Goal: Task Accomplishment & Management: Complete application form

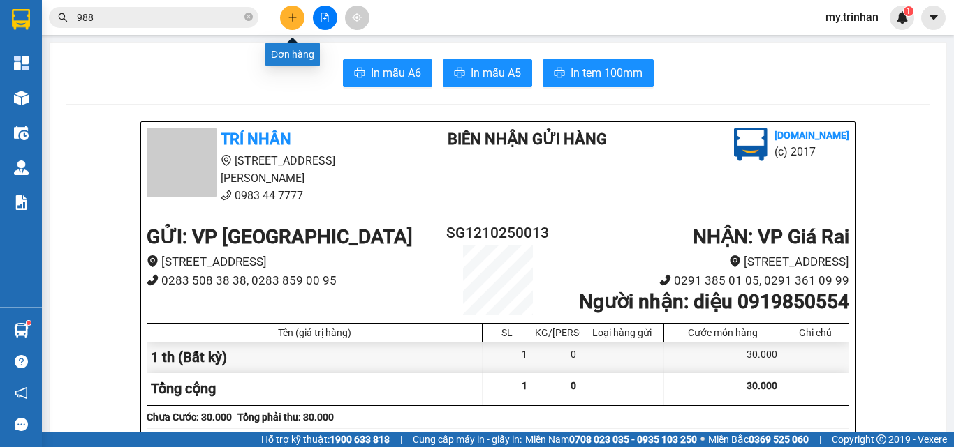
click at [290, 18] on icon "plus" at bounding box center [293, 18] width 10 height 10
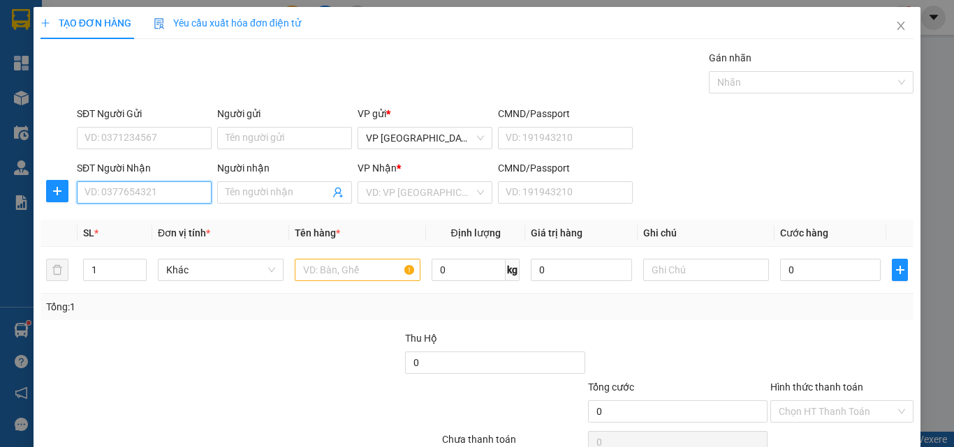
click at [194, 192] on input "SĐT Người Nhận" at bounding box center [144, 193] width 135 height 22
click at [191, 221] on div "0932992932 - tâm như" at bounding box center [142, 220] width 116 height 15
type input "0932992932"
type input "tâm như"
type input "60.000"
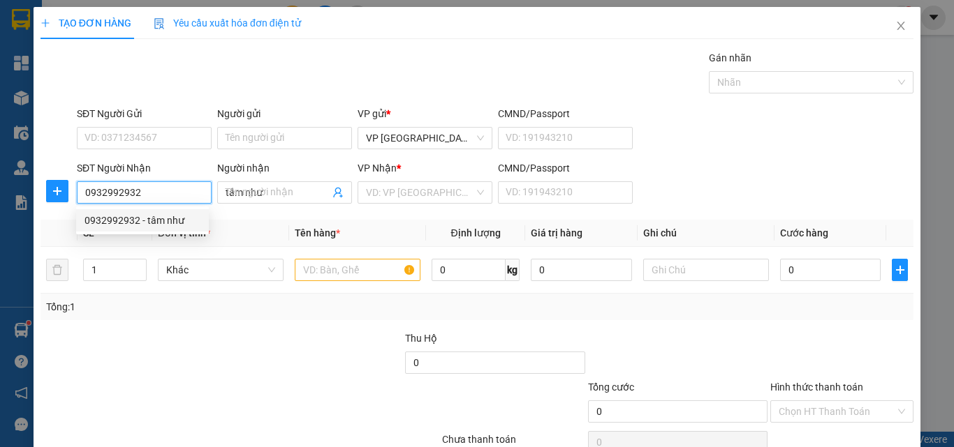
type input "60.000"
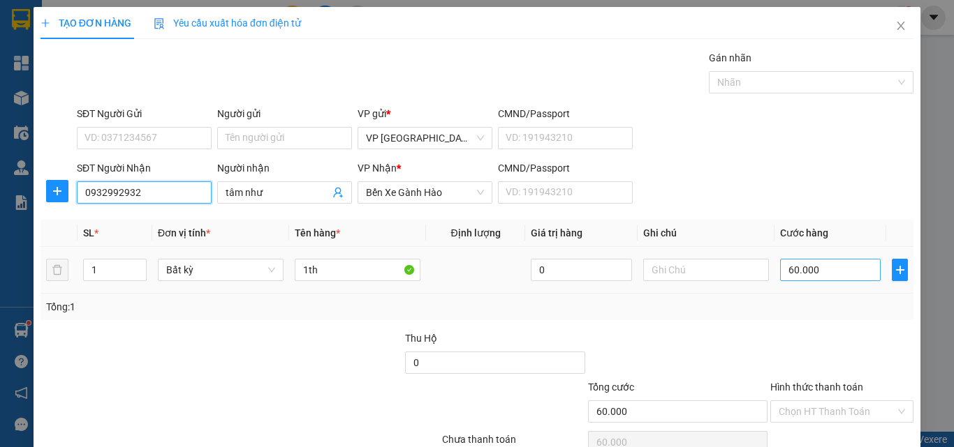
type input "0932992932"
click at [780, 267] on input "60.000" at bounding box center [830, 270] width 101 height 22
type input "5"
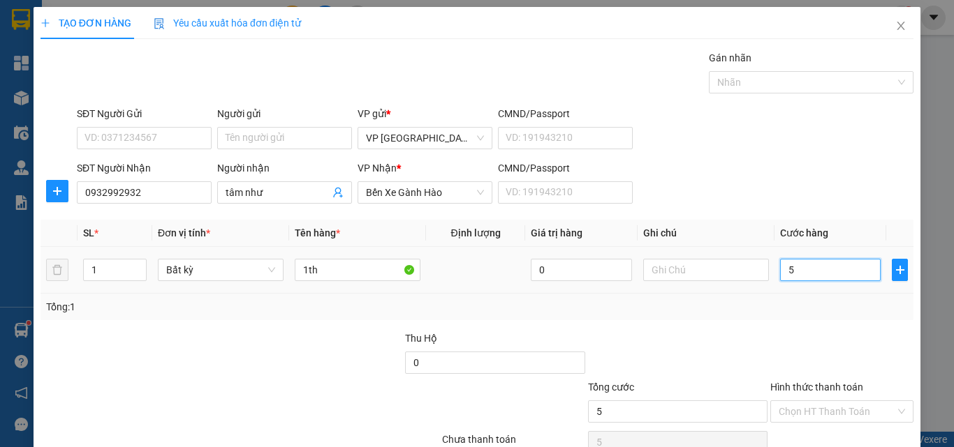
type input "50"
type input "500"
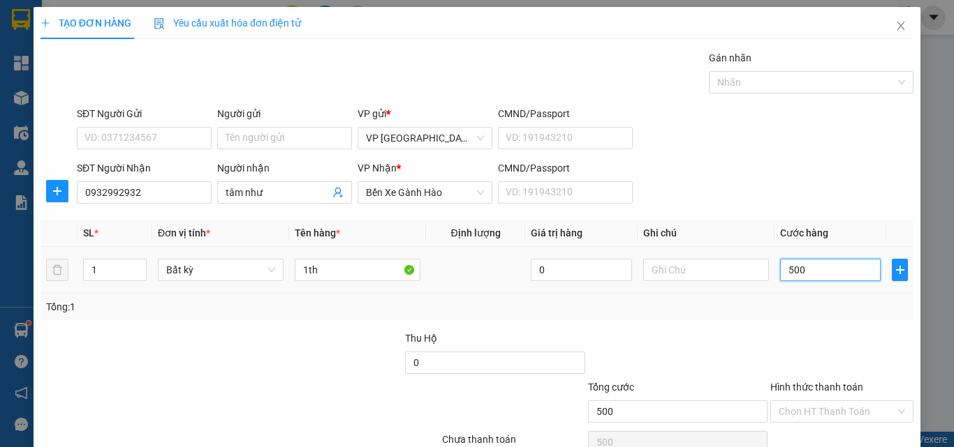
type input "5.000"
type input "50.000"
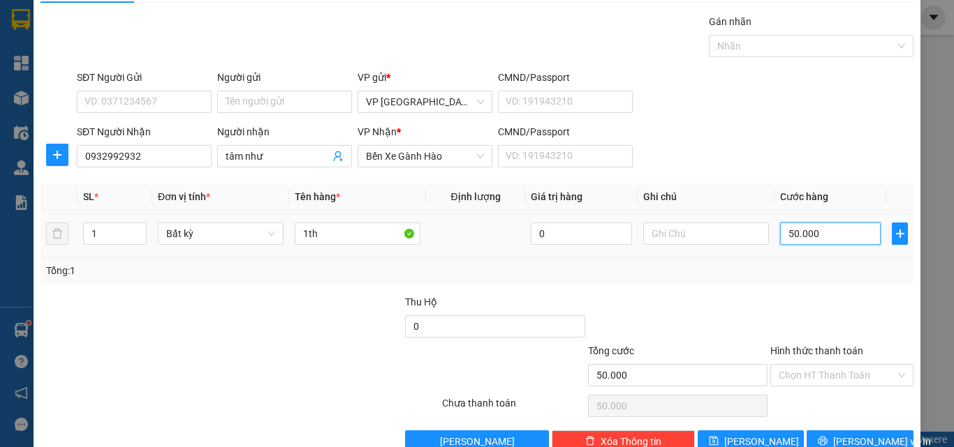
scroll to position [69, 0]
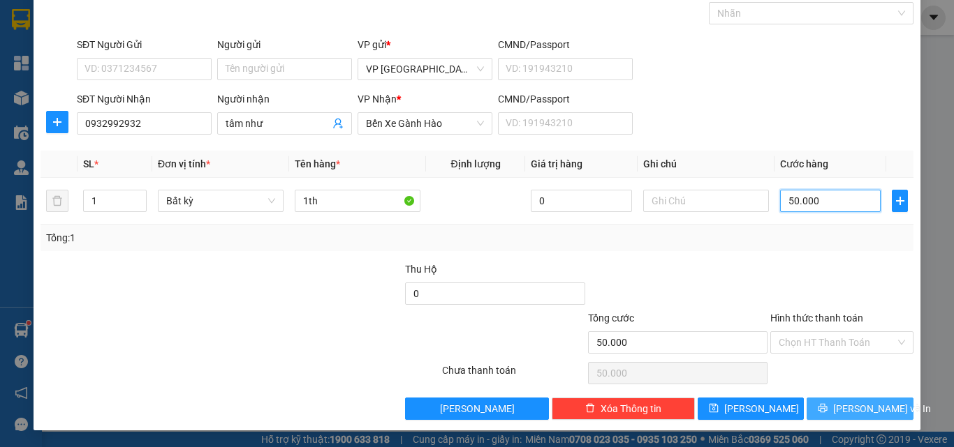
type input "50.000"
click at [808, 406] on button "[PERSON_NAME] và In" at bounding box center [859, 409] width 107 height 22
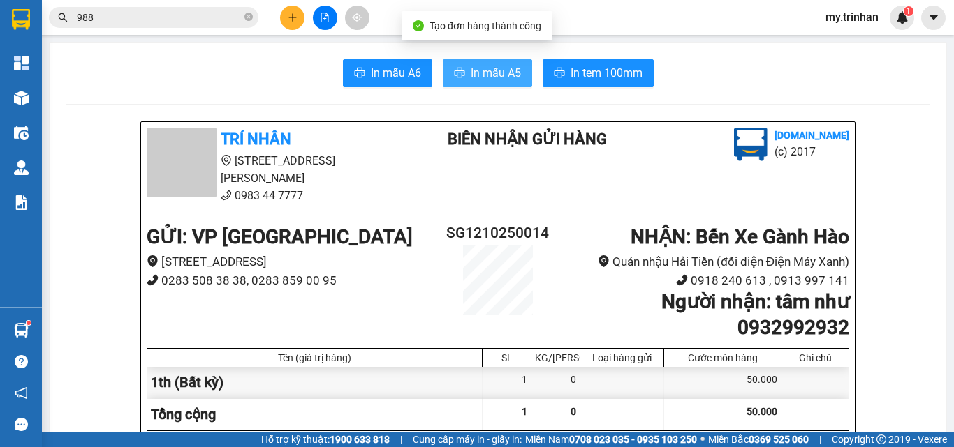
click at [502, 75] on span "In mẫu A5" at bounding box center [496, 72] width 50 height 17
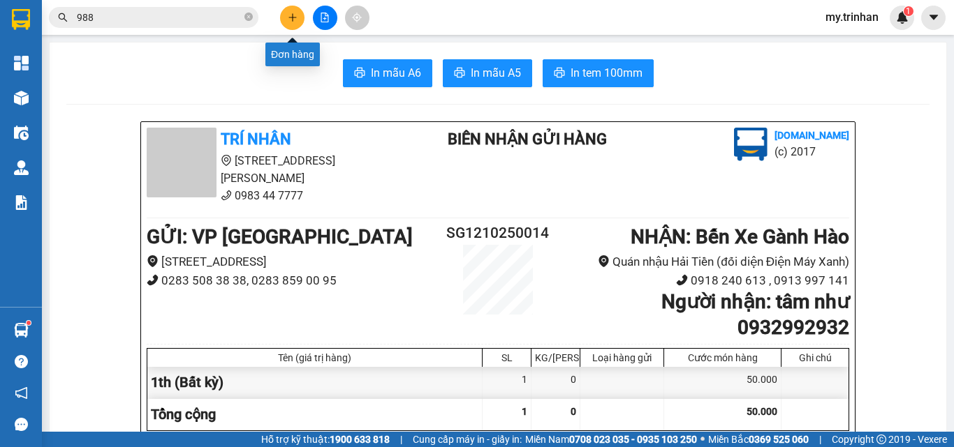
click at [292, 10] on button at bounding box center [292, 18] width 24 height 24
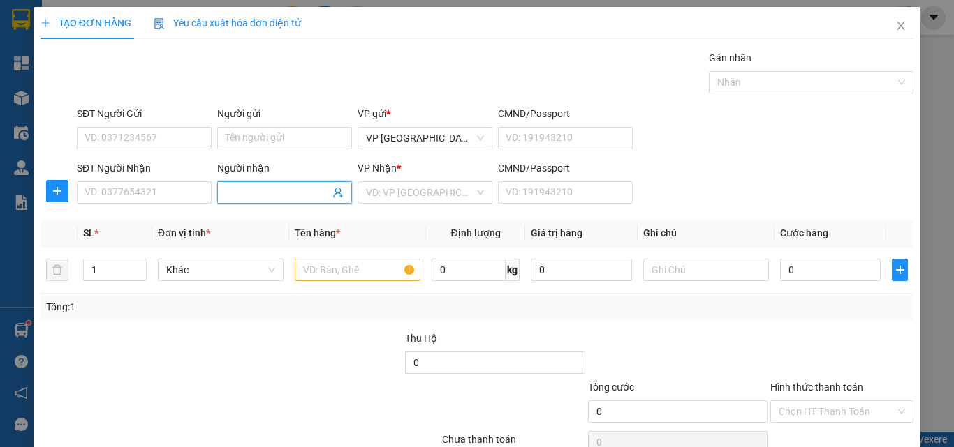
click at [260, 186] on input "Người nhận" at bounding box center [277, 192] width 104 height 15
type input "nhi hộ"
click at [262, 216] on div "nhi hộ phòng - 0948077717" at bounding box center [283, 220] width 120 height 15
type input "0948077717"
type input "nhi hộ phòng"
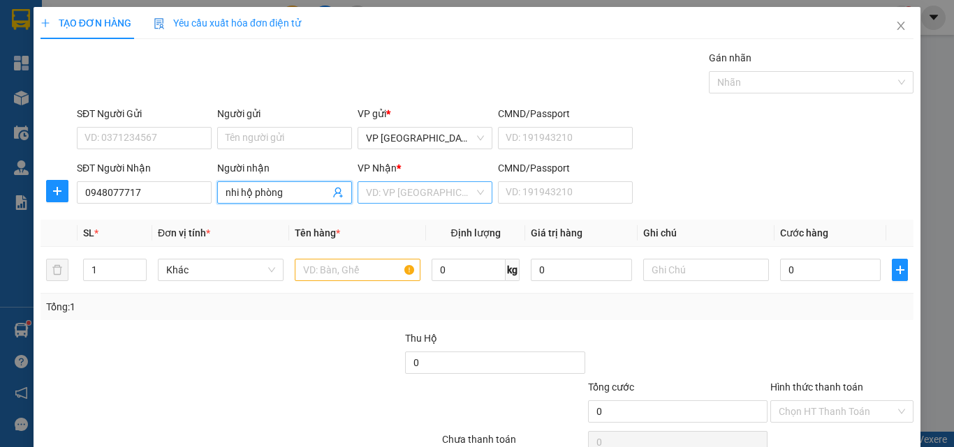
click at [401, 192] on input "search" at bounding box center [420, 192] width 108 height 21
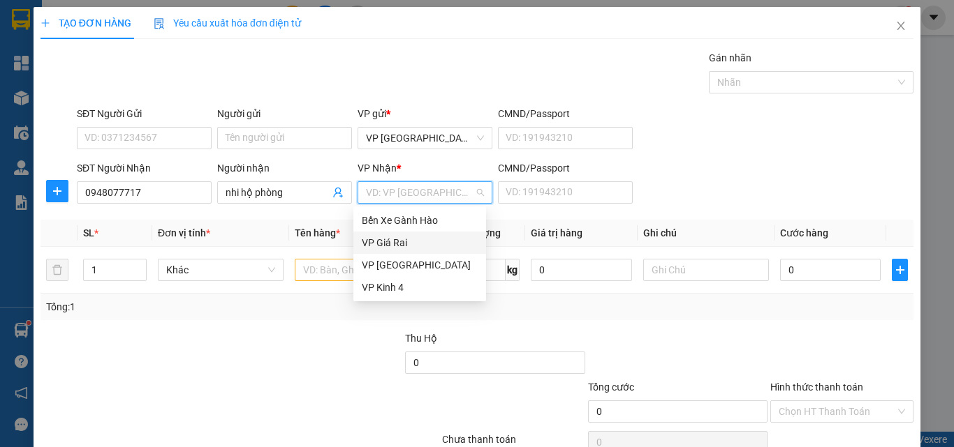
click at [399, 242] on div "VP Giá Rai" at bounding box center [420, 242] width 116 height 15
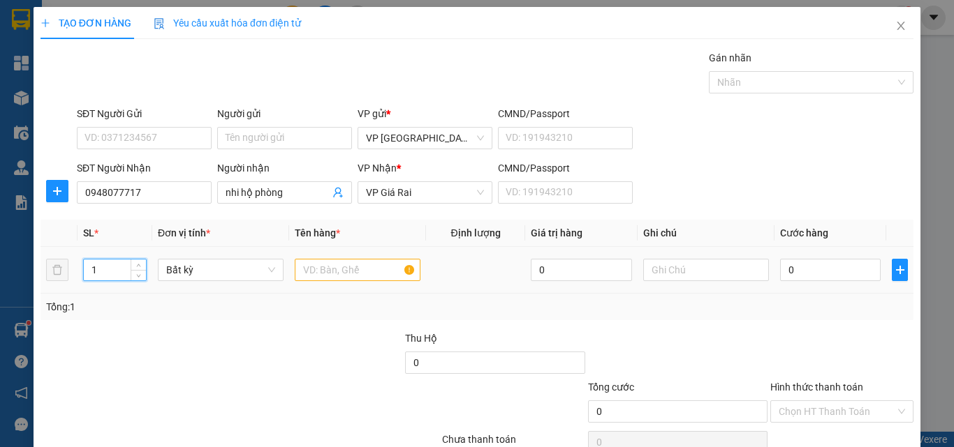
click at [98, 272] on input "1" at bounding box center [115, 270] width 62 height 21
type input "5"
click at [306, 269] on input "text" at bounding box center [358, 270] width 126 height 22
type input "5 bao"
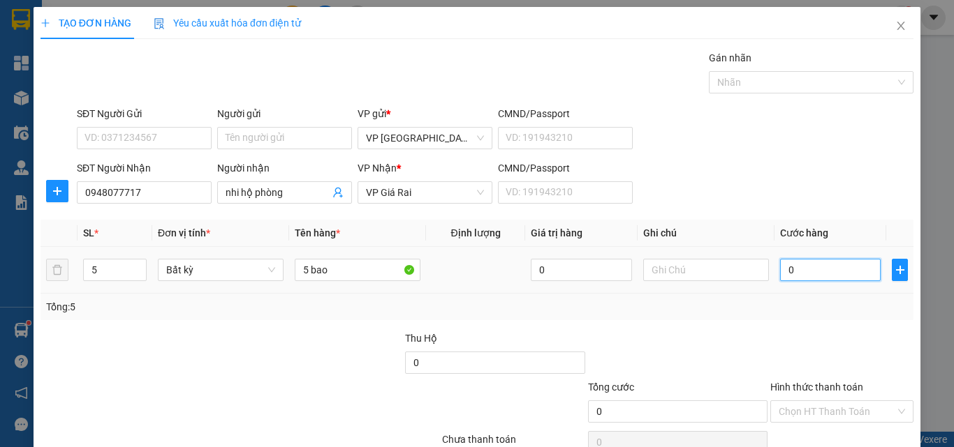
click at [780, 269] on input "0" at bounding box center [830, 270] width 101 height 22
type input "2"
type input "25"
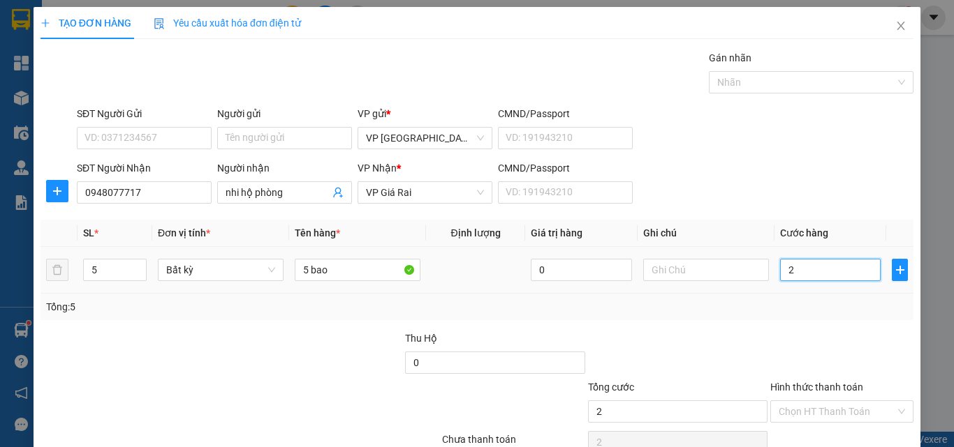
type input "25"
type input "250"
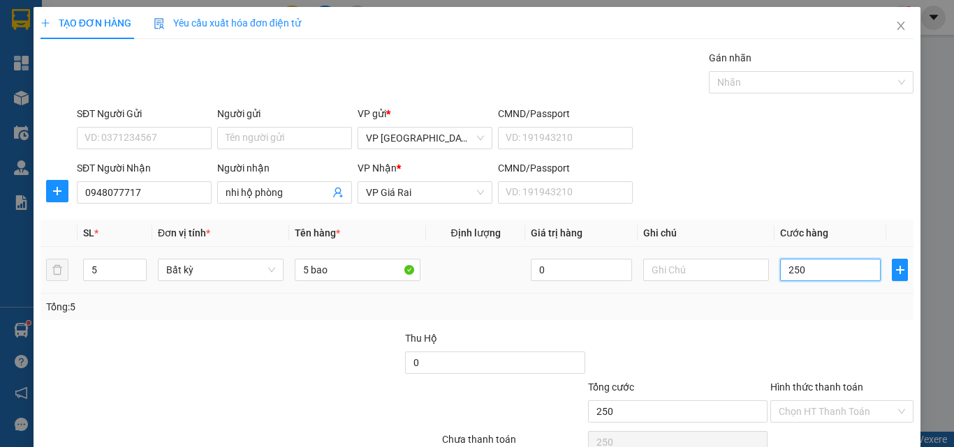
type input "2.500"
type input "25.000"
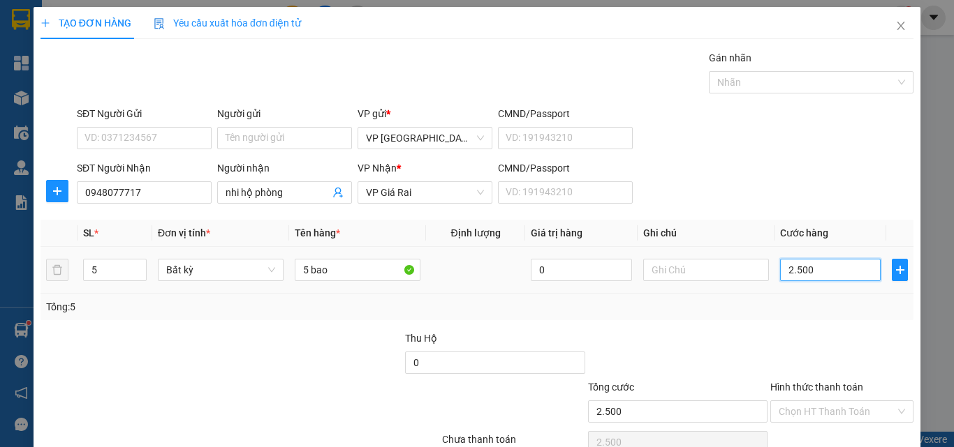
type input "25.000"
type input "250.000"
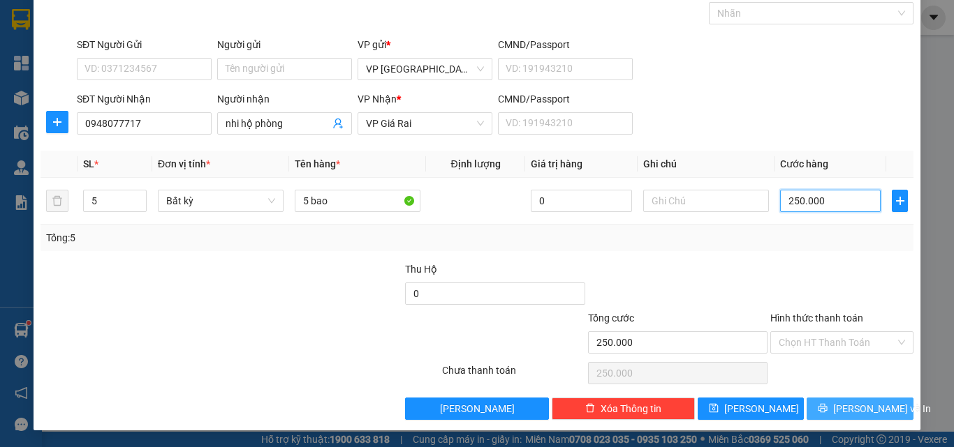
type input "250.000"
click at [806, 406] on button "[PERSON_NAME] và In" at bounding box center [859, 409] width 107 height 22
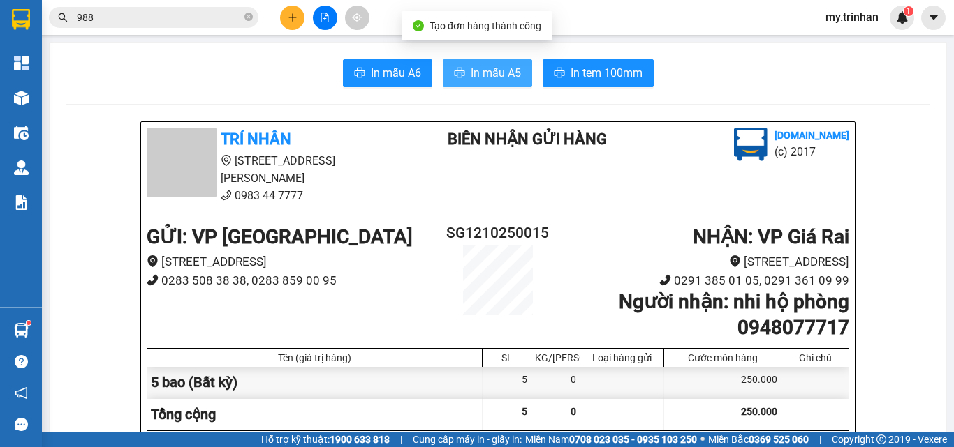
click at [491, 73] on span "In mẫu A5" at bounding box center [496, 72] width 50 height 17
click at [753, 73] on div "In mẫu A6 In mẫu A5 In tem 100mm" at bounding box center [497, 73] width 863 height 28
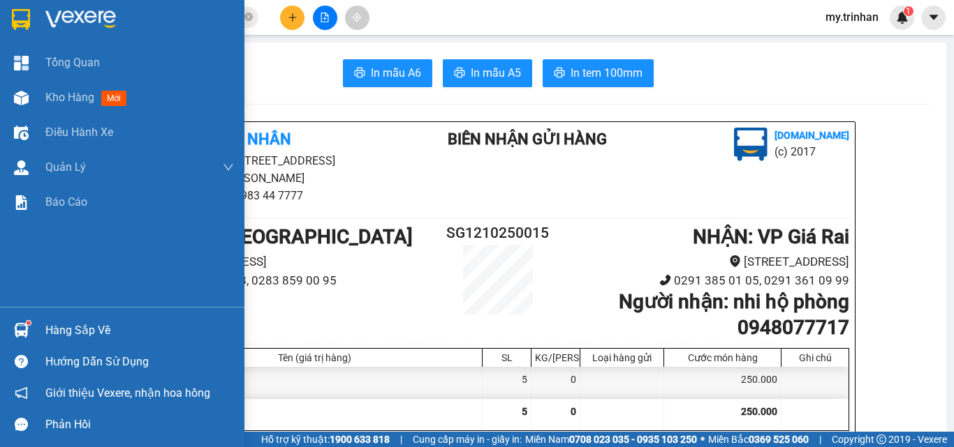
click at [20, 23] on img at bounding box center [21, 19] width 18 height 21
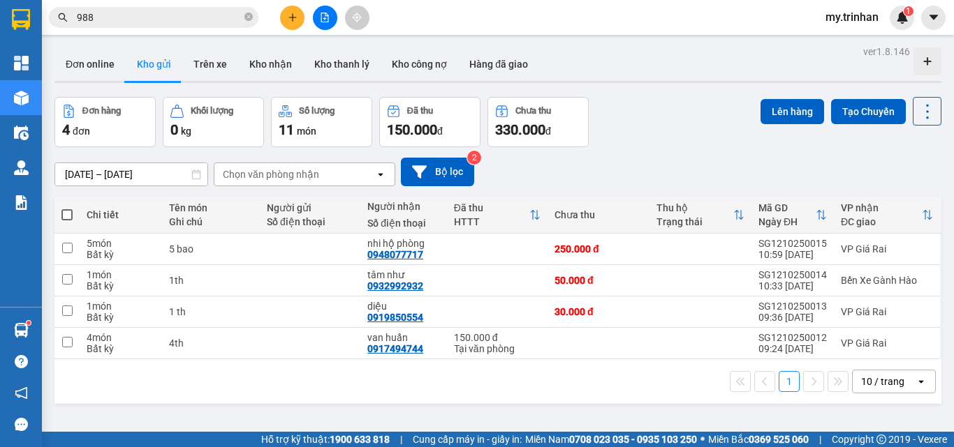
click at [293, 22] on button at bounding box center [292, 18] width 24 height 24
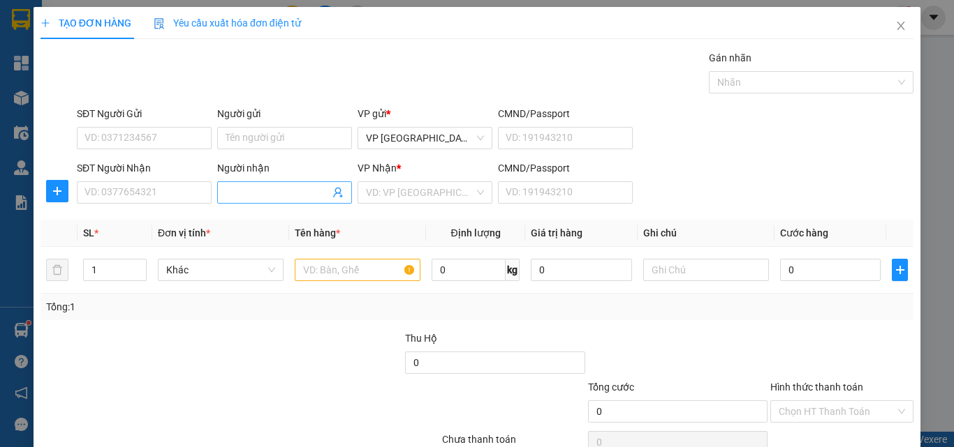
click at [258, 193] on input "Người nhận" at bounding box center [277, 192] width 104 height 15
type input "a"
type input "ái gia"
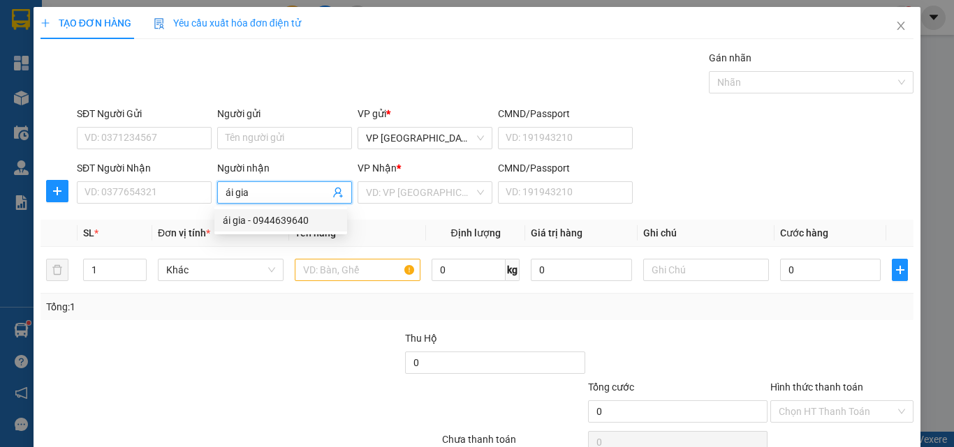
click at [336, 200] on span "ái gia" at bounding box center [284, 193] width 135 height 22
click at [262, 220] on div "ái gia - 0944639640" at bounding box center [281, 220] width 116 height 15
type input "0944639640"
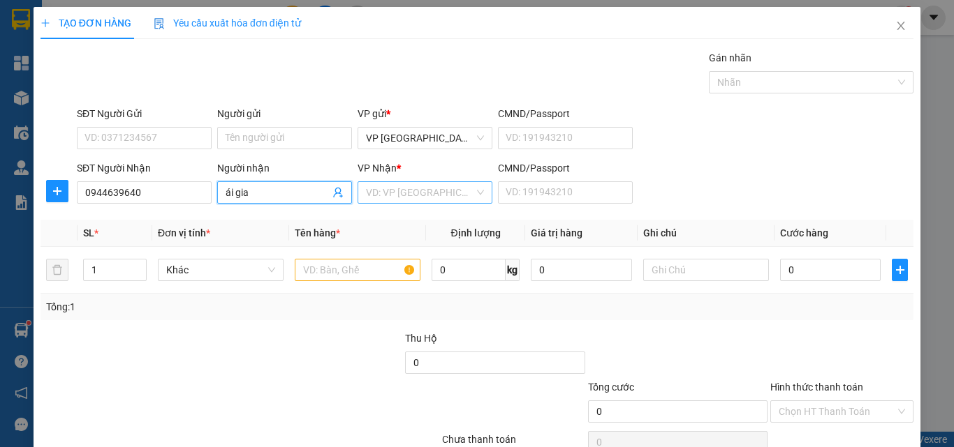
type input "ái gia"
click at [403, 197] on input "search" at bounding box center [420, 192] width 108 height 21
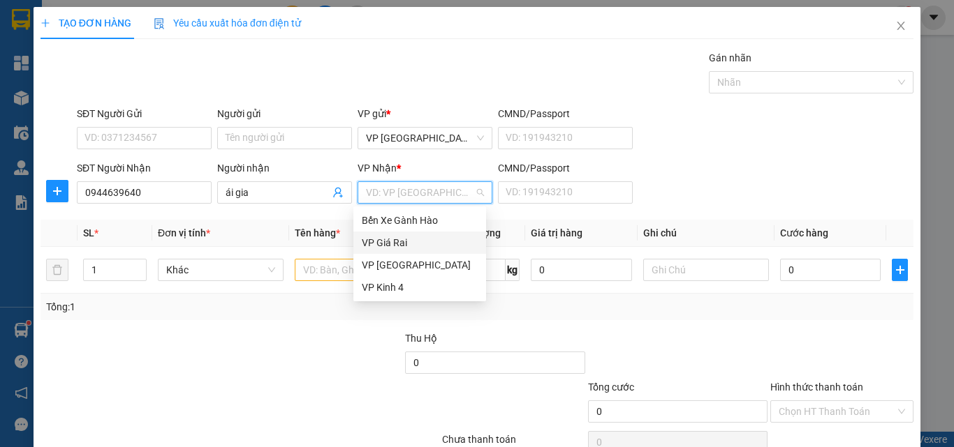
drag, startPoint x: 380, startPoint y: 268, endPoint x: 381, endPoint y: 244, distance: 24.5
click at [381, 244] on div "Bến Xe Gành Hào VP Giá Rai VP [GEOGRAPHIC_DATA] VP Kinh 4" at bounding box center [419, 253] width 133 height 89
click at [381, 244] on div "VP Giá Rai" at bounding box center [420, 242] width 116 height 15
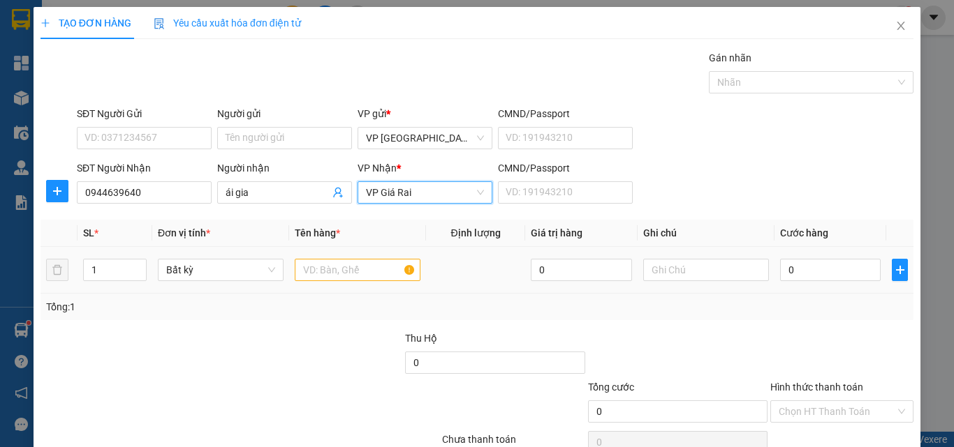
drag, startPoint x: 101, startPoint y: 274, endPoint x: 71, endPoint y: 274, distance: 29.3
click at [71, 274] on tr "1 Bất kỳ 0 0" at bounding box center [476, 270] width 873 height 47
type input "2"
click at [332, 272] on input "text" at bounding box center [358, 270] width 126 height 22
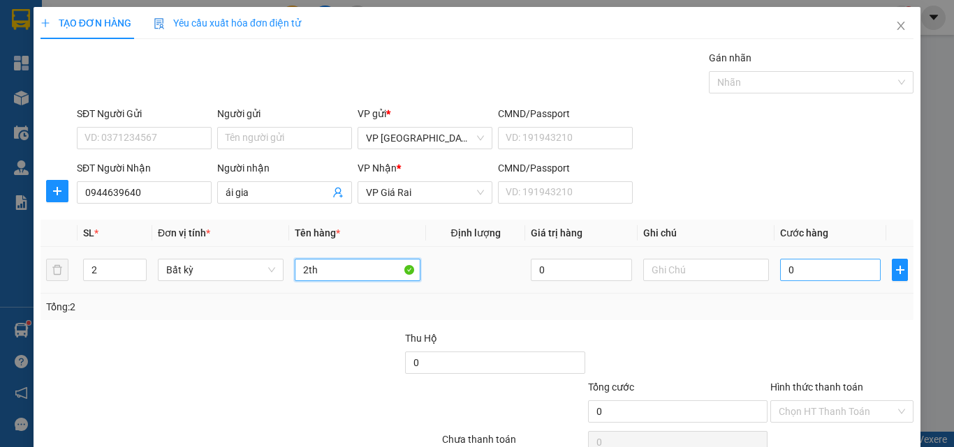
type input "2th"
click at [789, 279] on input "0" at bounding box center [830, 270] width 101 height 22
type input "8"
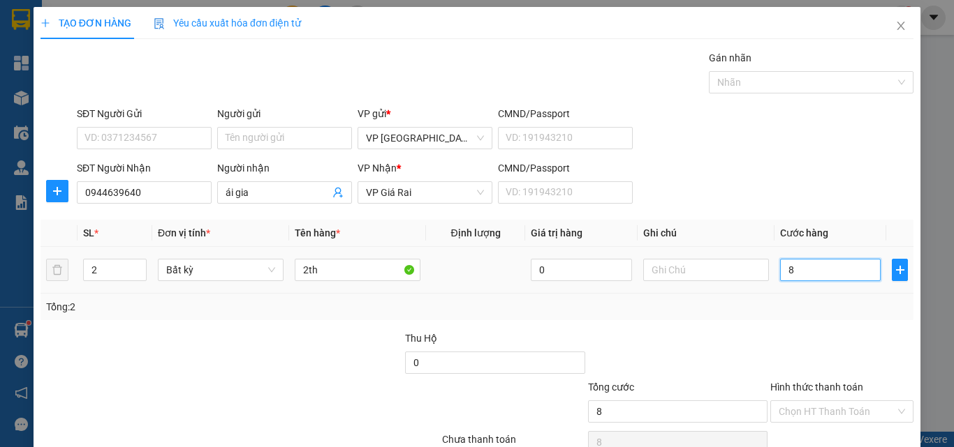
type input "80"
drag, startPoint x: 780, startPoint y: 274, endPoint x: 767, endPoint y: 276, distance: 13.3
click at [774, 276] on td "80" at bounding box center [830, 270] width 112 height 47
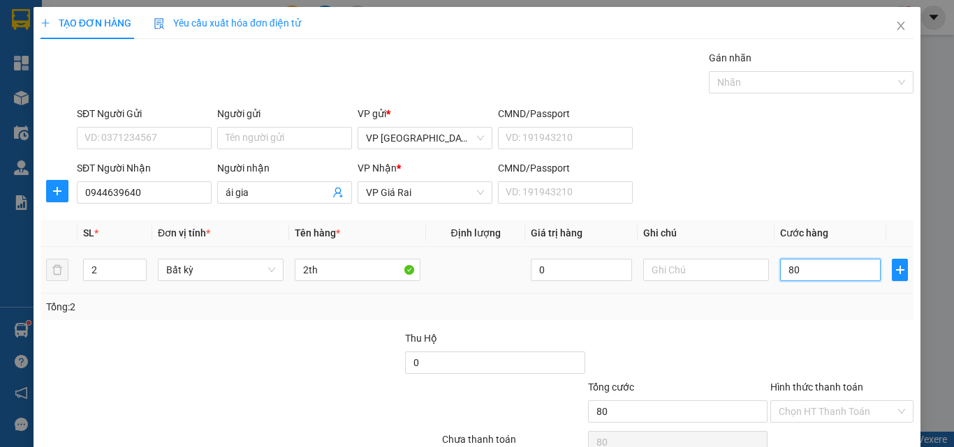
type input "7"
type input "70"
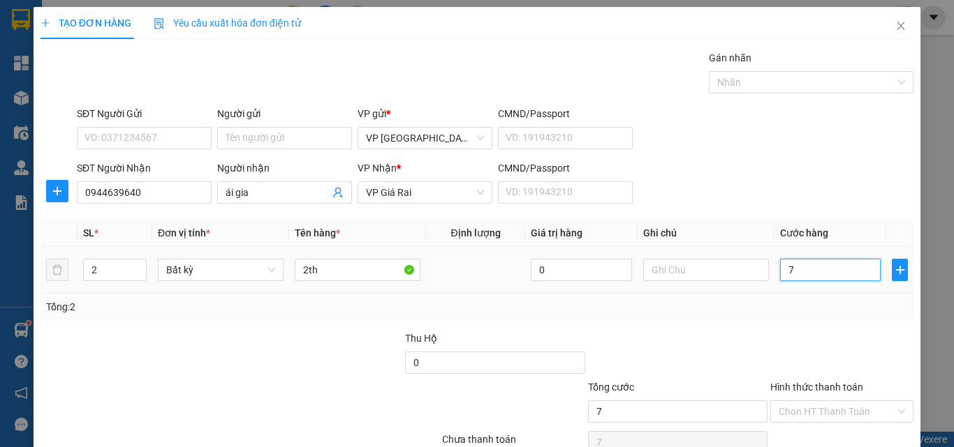
type input "70"
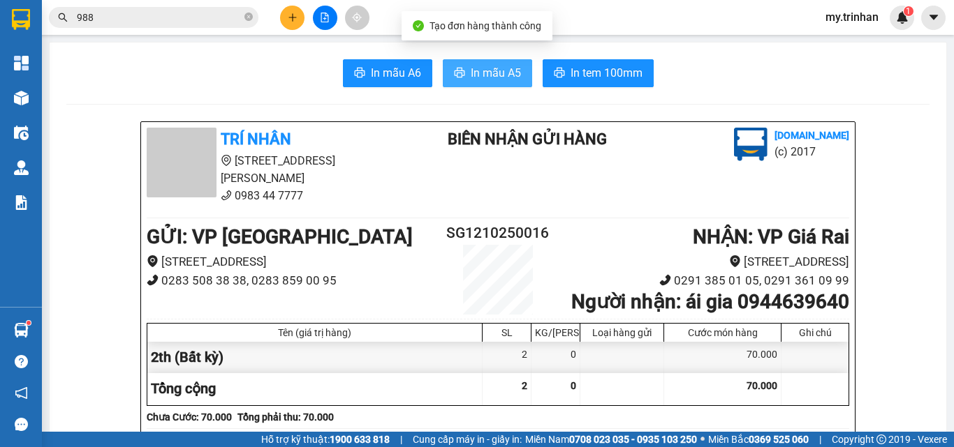
click at [505, 77] on span "In mẫu A5" at bounding box center [496, 72] width 50 height 17
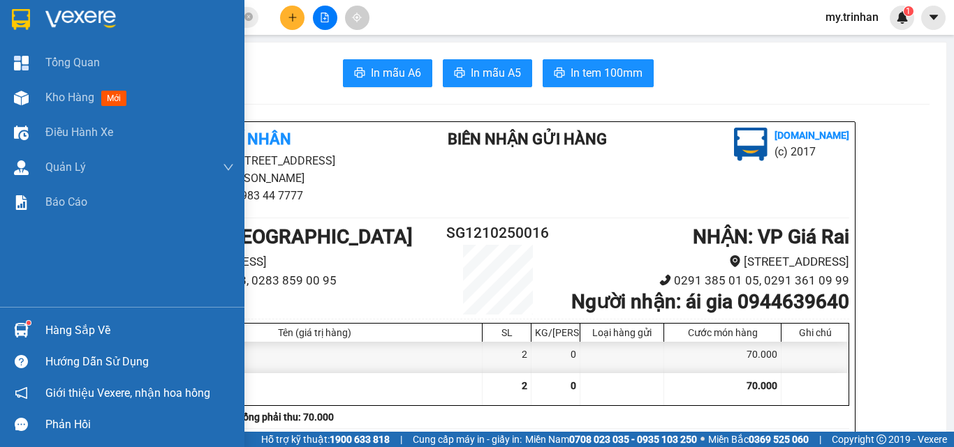
click at [22, 19] on img at bounding box center [21, 19] width 18 height 21
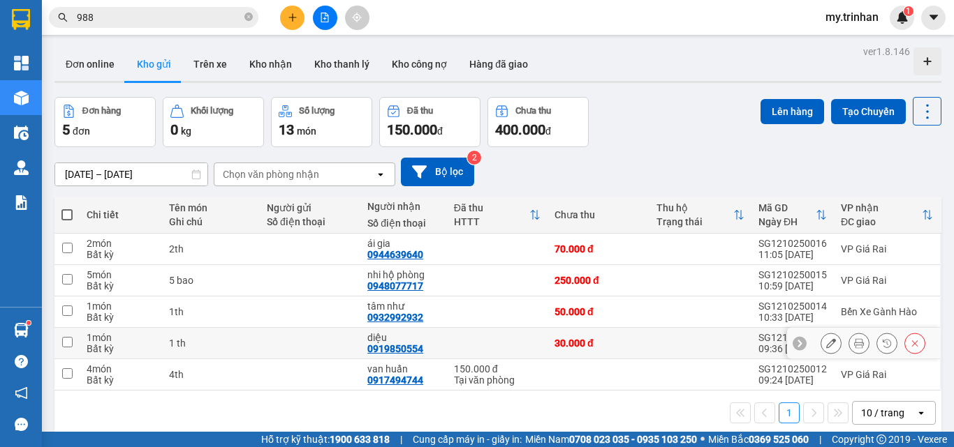
click at [762, 335] on div "SG1210250013" at bounding box center [792, 337] width 68 height 11
checkbox input "true"
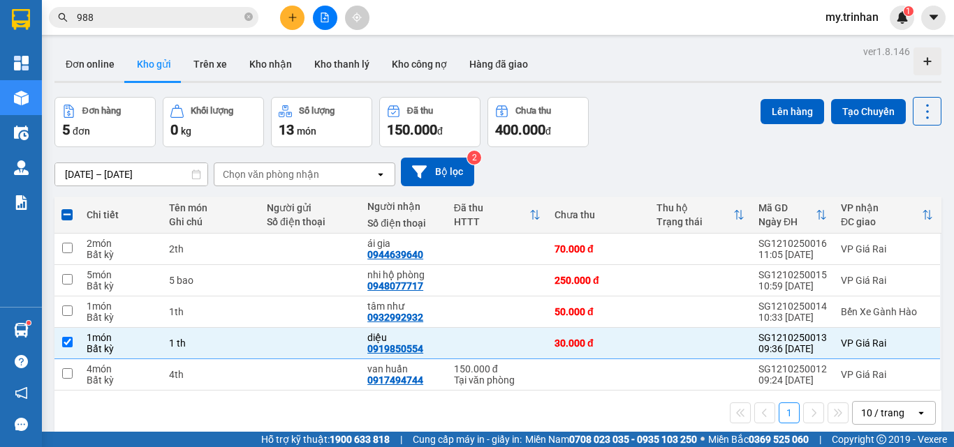
click at [67, 213] on span at bounding box center [66, 214] width 11 height 11
click at [67, 208] on input "checkbox" at bounding box center [67, 208] width 0 height 0
checkbox input "true"
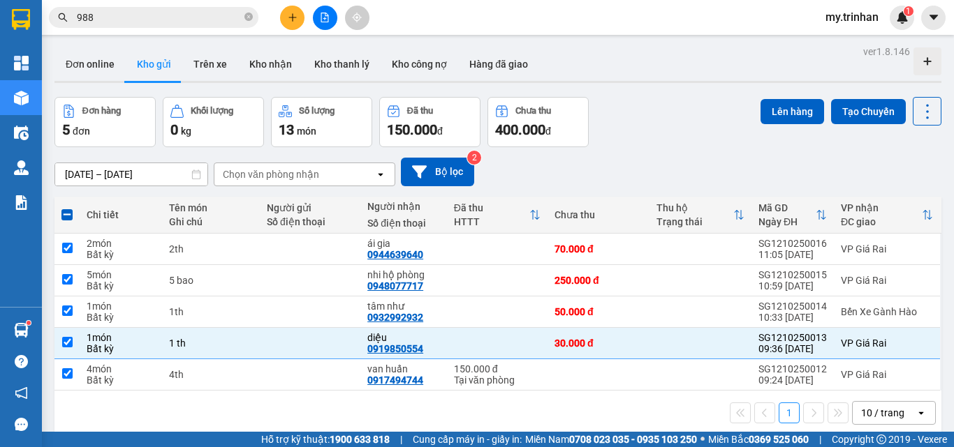
checkbox input "true"
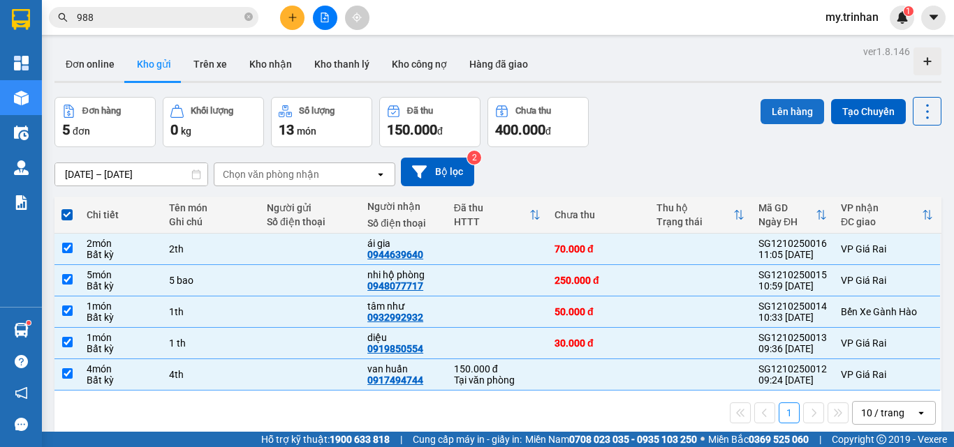
click at [773, 104] on button "Lên hàng" at bounding box center [792, 111] width 64 height 25
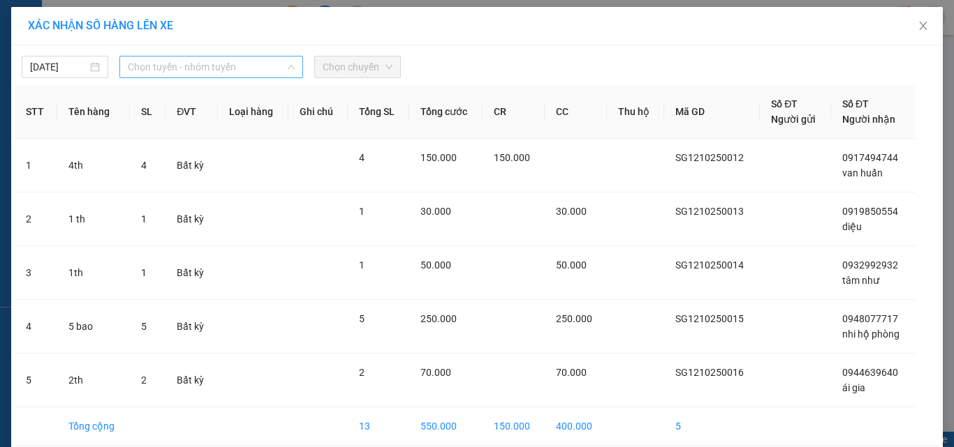
click at [169, 75] on span "Chọn tuyến - nhóm tuyến" at bounding box center [211, 67] width 167 height 21
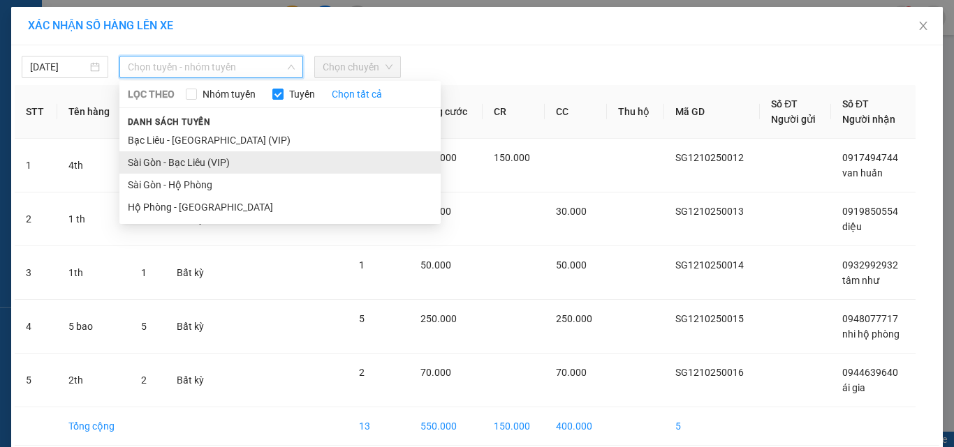
click at [145, 160] on li "Sài Gòn - Bạc Liêu (VIP)" at bounding box center [279, 162] width 321 height 22
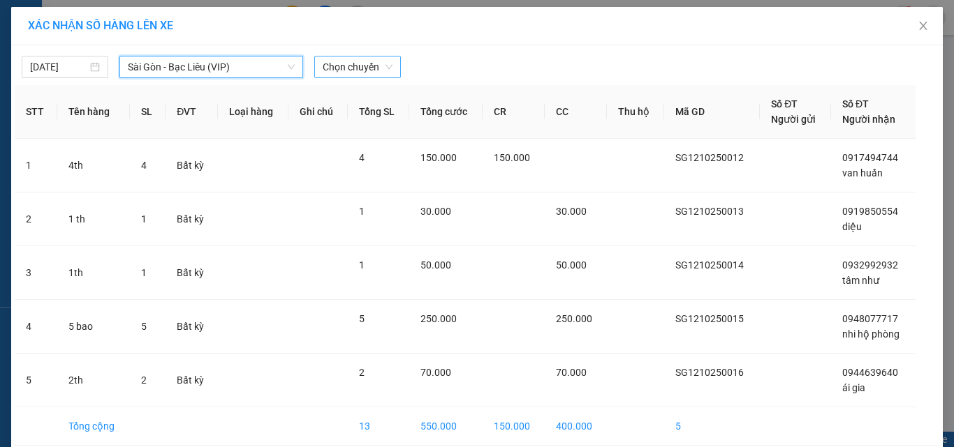
click at [362, 73] on span "Chọn chuyến" at bounding box center [358, 67] width 70 height 21
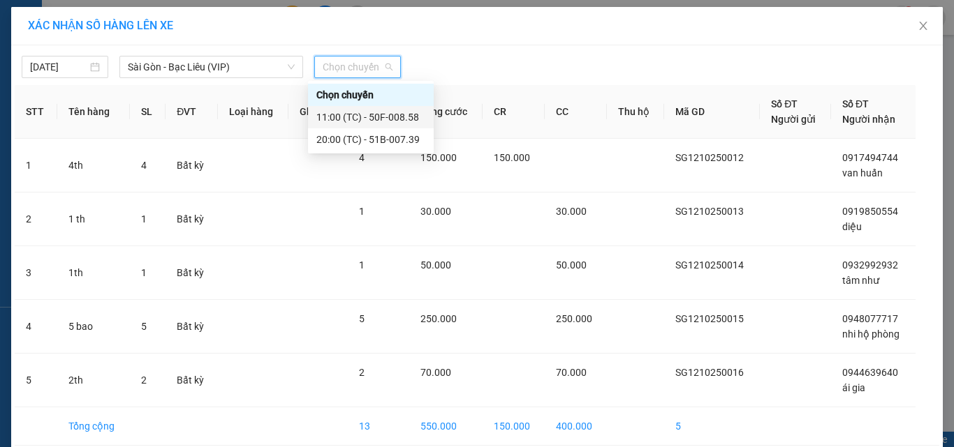
click at [348, 112] on div "11:00 (TC) - 50F-008.58" at bounding box center [370, 117] width 109 height 15
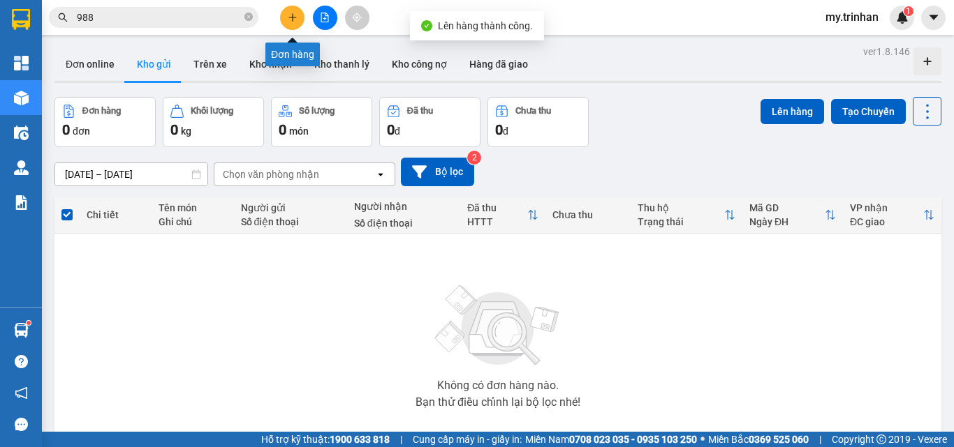
click at [294, 20] on icon "plus" at bounding box center [293, 18] width 10 height 10
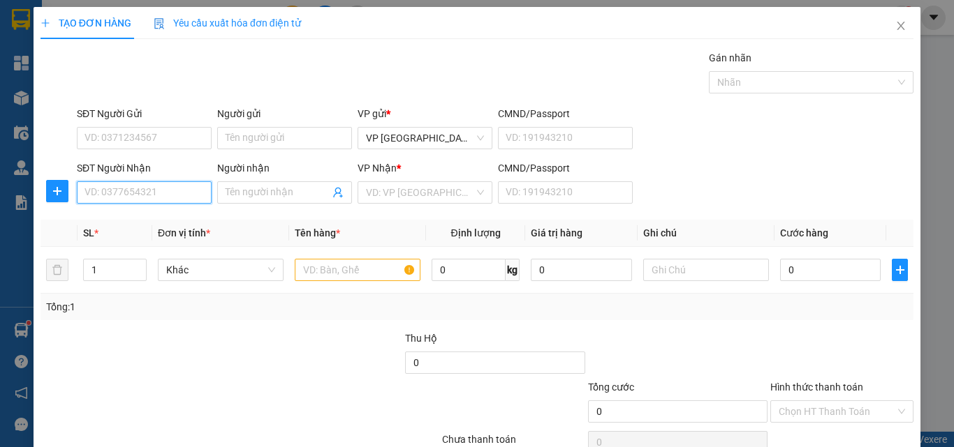
click at [155, 188] on input "SĐT Người Nhận" at bounding box center [144, 193] width 135 height 22
type input "0987181363"
click at [137, 221] on div "0987181363 - đường" at bounding box center [142, 220] width 116 height 15
type input "đường"
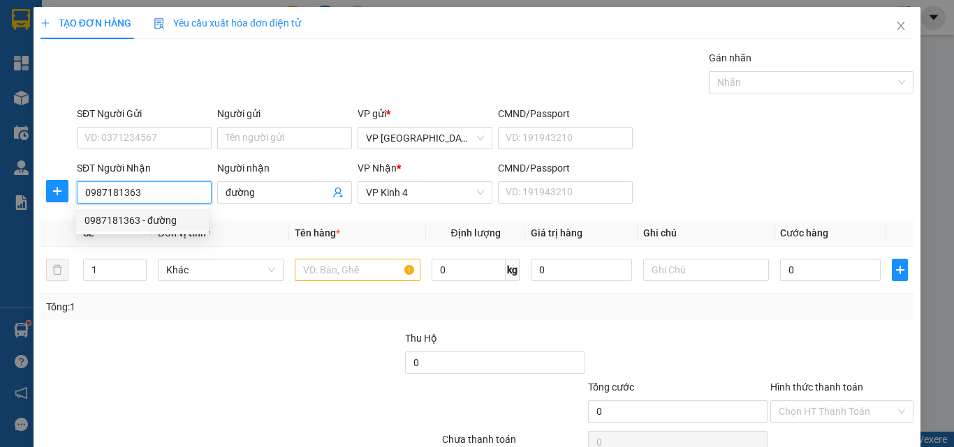
type input "160.000"
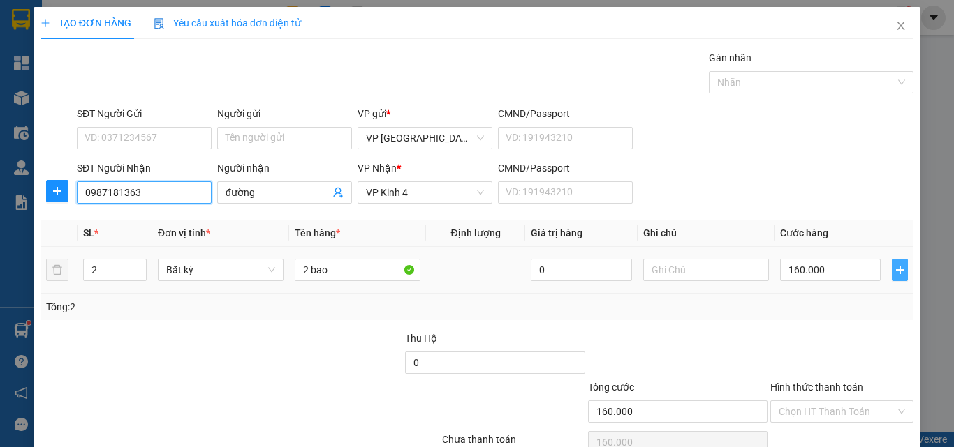
type input "0987181363"
click at [891, 276] on button "button" at bounding box center [899, 270] width 16 height 22
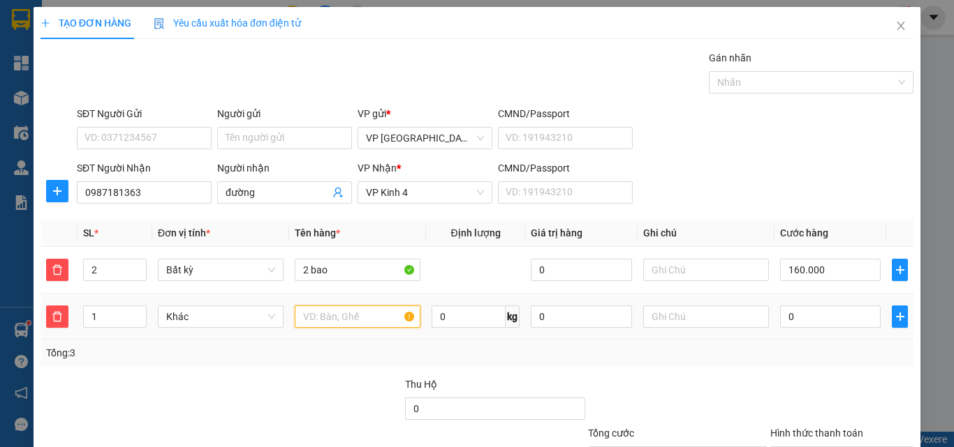
click at [343, 319] on input "text" at bounding box center [358, 317] width 126 height 22
type input "1th"
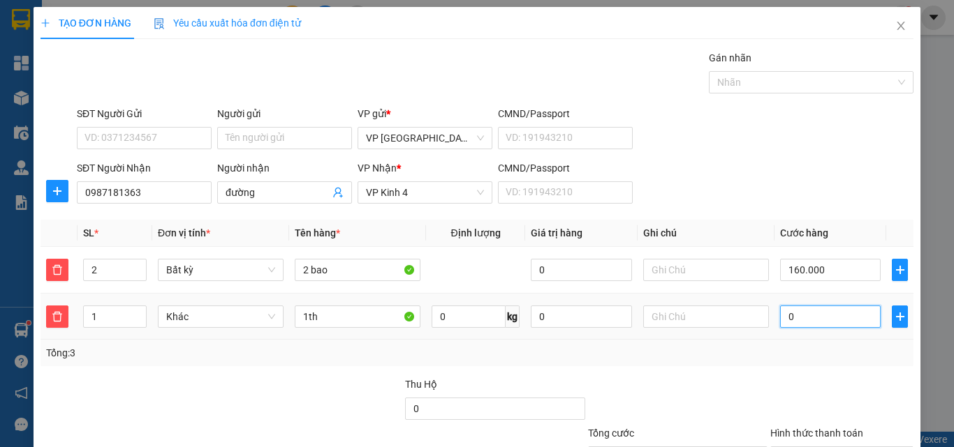
click at [809, 318] on input "0" at bounding box center [830, 317] width 101 height 22
type input "160.003"
type input "3"
type input "160.030"
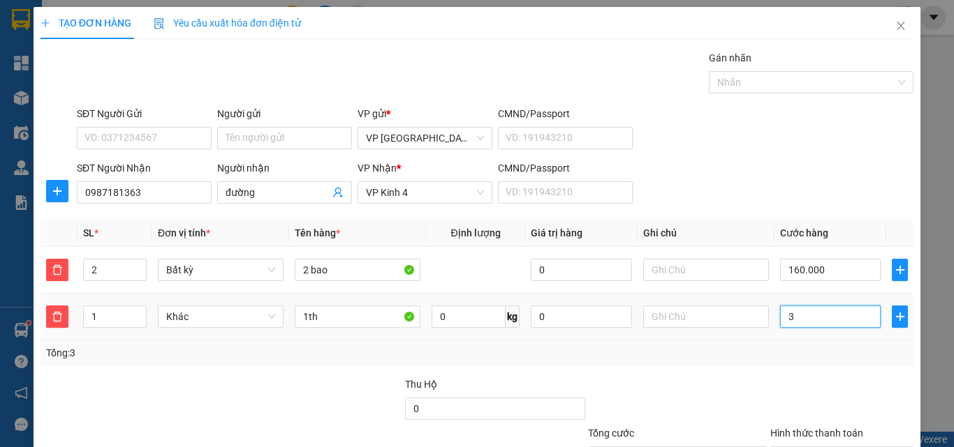
type input "160.030"
type input "30"
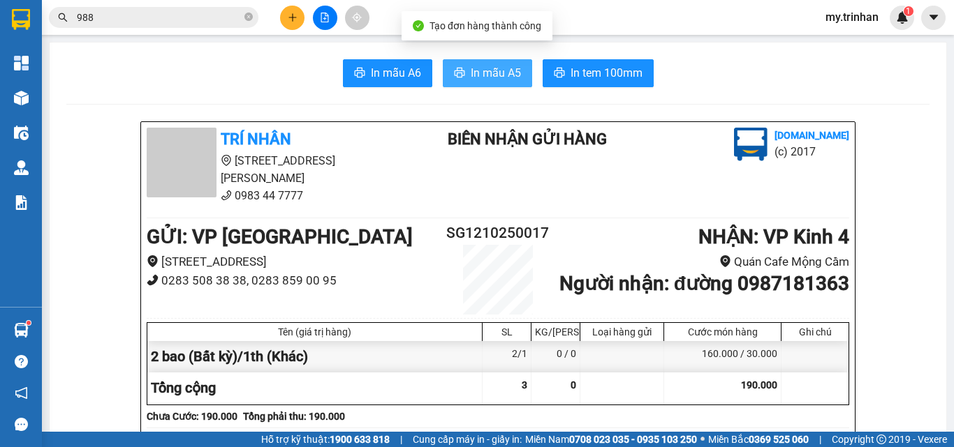
click at [476, 73] on span "In mẫu A5" at bounding box center [496, 72] width 50 height 17
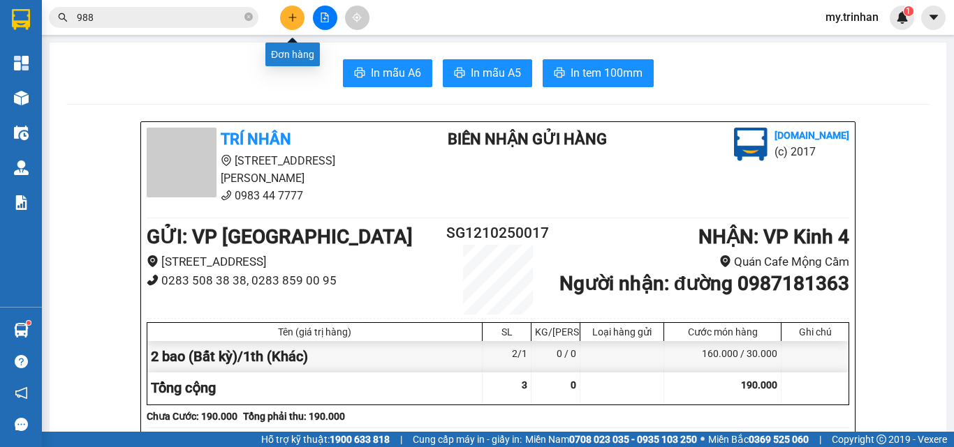
click at [293, 24] on button at bounding box center [292, 18] width 24 height 24
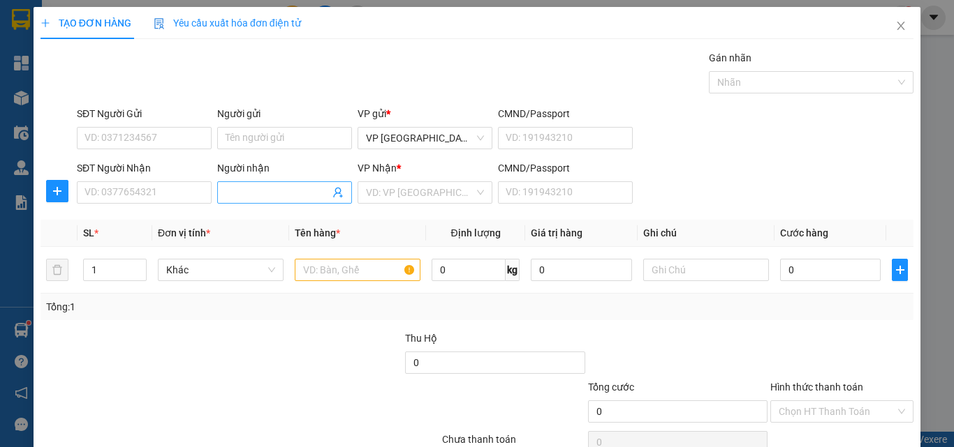
click at [270, 195] on input "Người nhận" at bounding box center [277, 192] width 104 height 15
type input "hào tuyền"
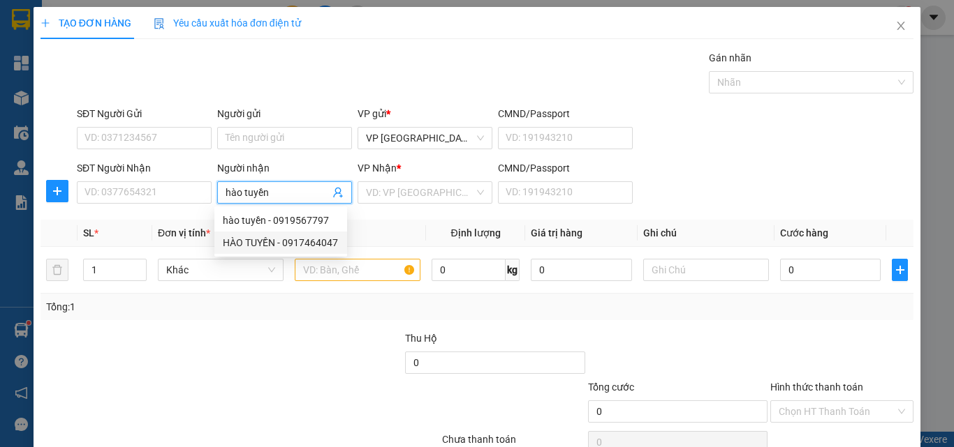
click at [276, 245] on div "HÀO TUYỀN - 0917464047" at bounding box center [281, 242] width 116 height 15
type input "0917464047"
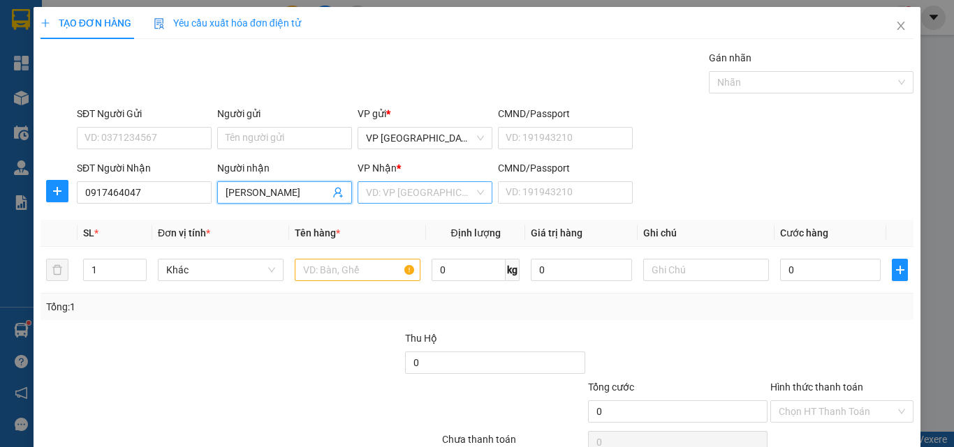
type input "[PERSON_NAME]"
click at [390, 195] on input "search" at bounding box center [420, 192] width 108 height 21
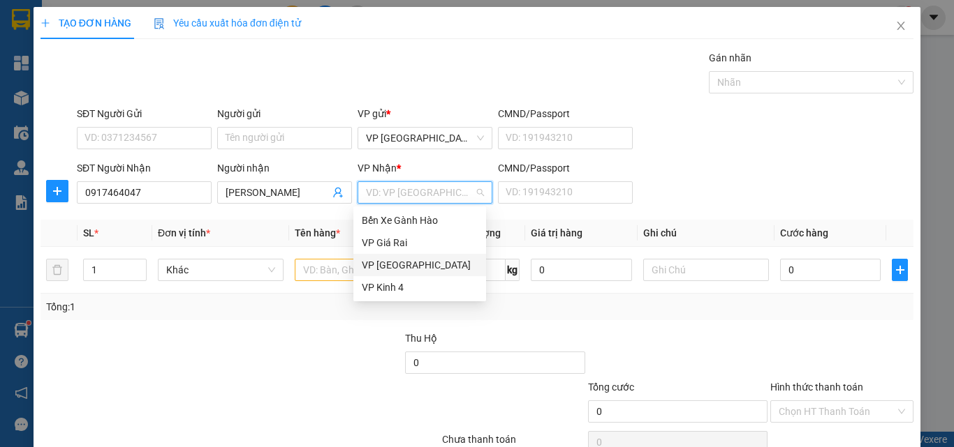
click at [390, 262] on div "VP [GEOGRAPHIC_DATA]" at bounding box center [420, 265] width 116 height 15
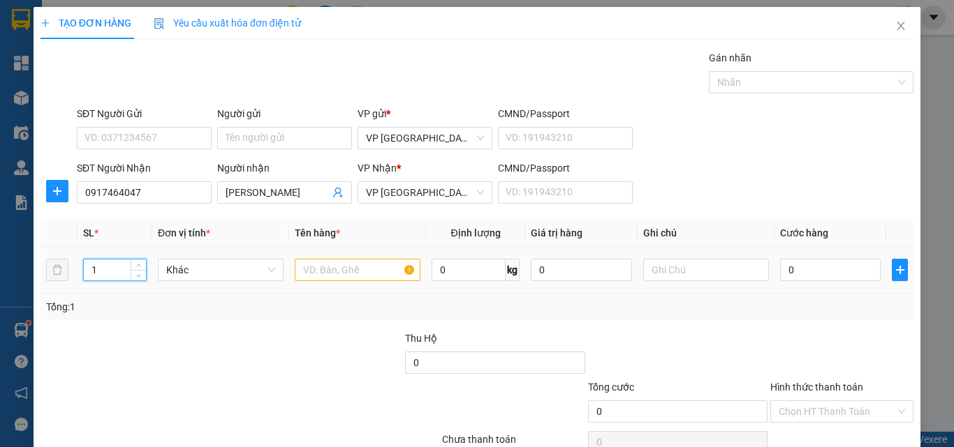
click at [96, 274] on input "1" at bounding box center [115, 270] width 62 height 21
drag, startPoint x: 96, startPoint y: 274, endPoint x: 77, endPoint y: 273, distance: 19.6
click at [77, 273] on td "1" at bounding box center [114, 270] width 75 height 47
type input "3"
click at [336, 276] on input "text" at bounding box center [358, 270] width 126 height 22
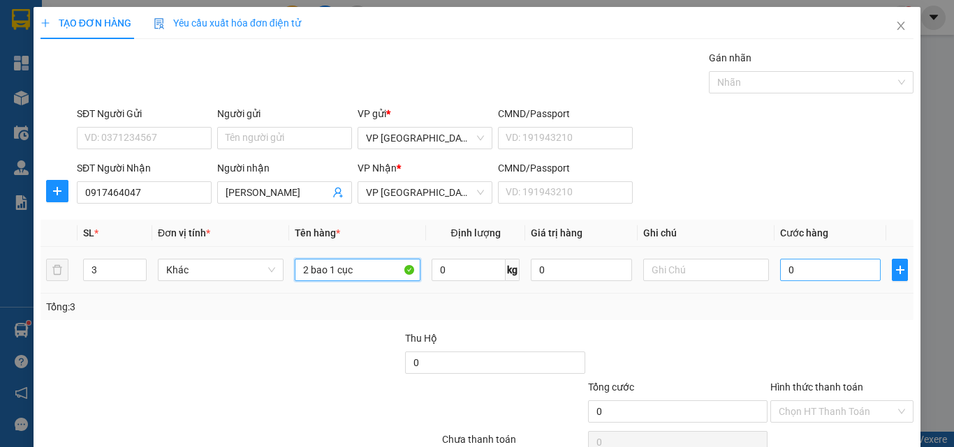
type input "2 bao 1 cục"
click at [794, 274] on input "0" at bounding box center [830, 270] width 101 height 22
type input "1"
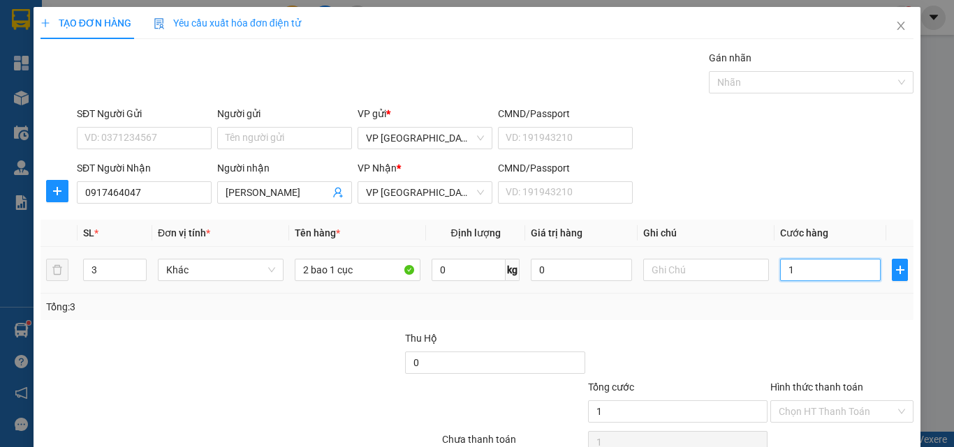
type input "12"
type input "120"
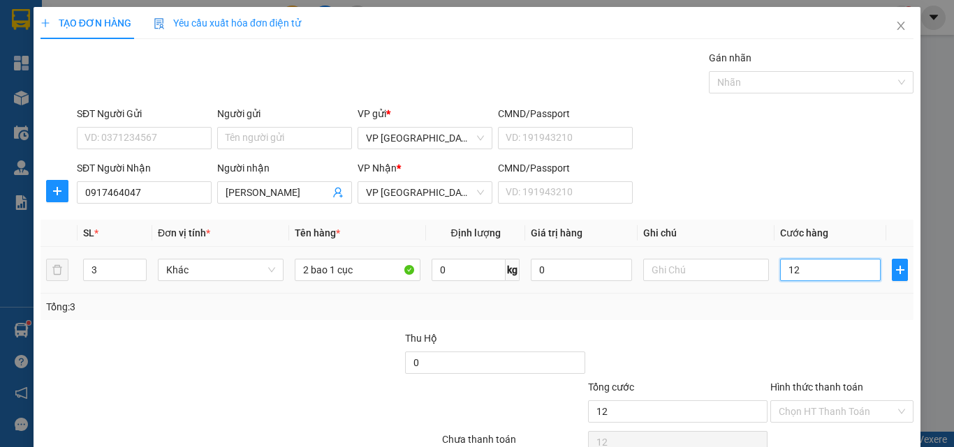
type input "120"
type input "120.000"
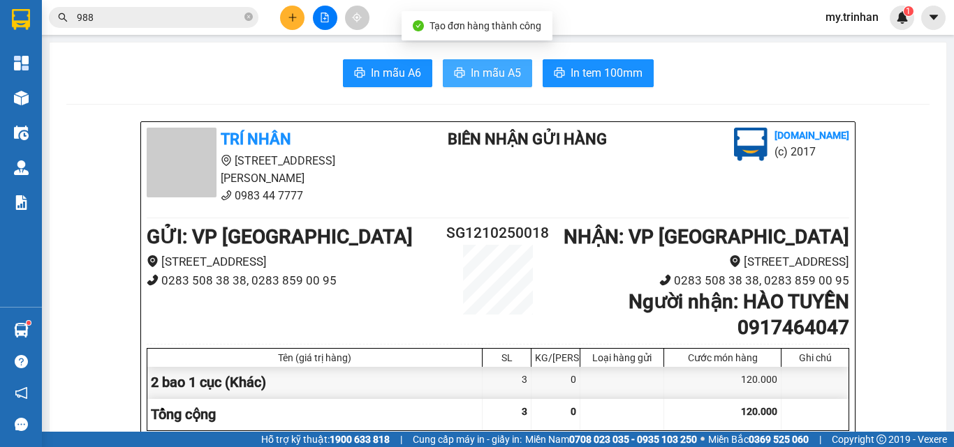
click at [496, 67] on span "In mẫu A5" at bounding box center [496, 72] width 50 height 17
